Goal: Task Accomplishment & Management: Manage account settings

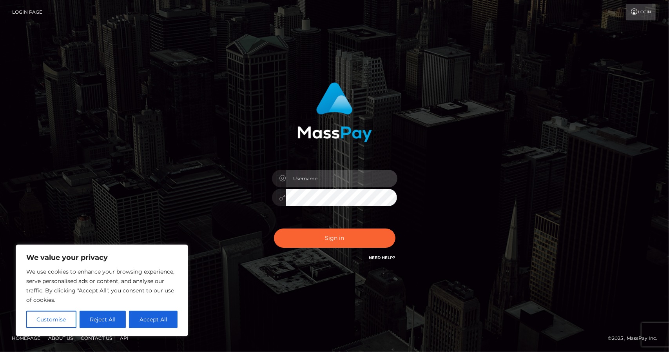
click at [299, 181] on input "text" at bounding box center [341, 179] width 111 height 18
paste input "[EMAIL_ADDRESS][DOMAIN_NAME]"
type input "[EMAIL_ADDRESS][DOMAIN_NAME]"
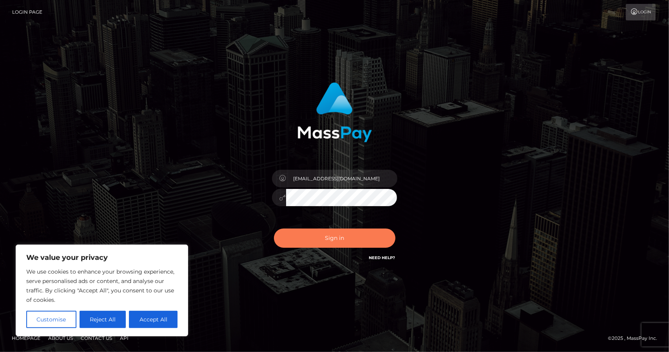
click at [325, 240] on button "Sign in" at bounding box center [335, 238] width 122 height 19
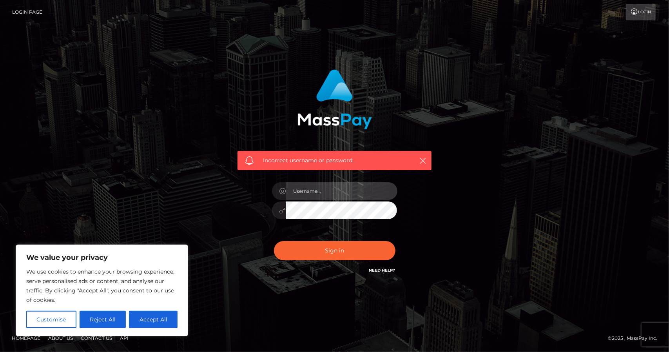
click at [288, 187] on input "text" at bounding box center [341, 191] width 111 height 18
type input "[EMAIL_ADDRESS][DOMAIN_NAME]"
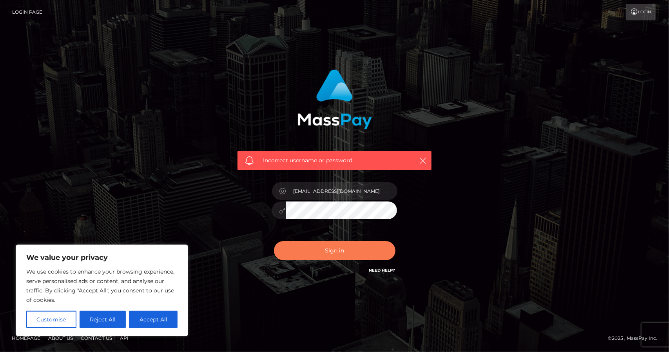
click at [336, 252] on button "Sign in" at bounding box center [335, 250] width 122 height 19
